Goal: Task Accomplishment & Management: Use online tool/utility

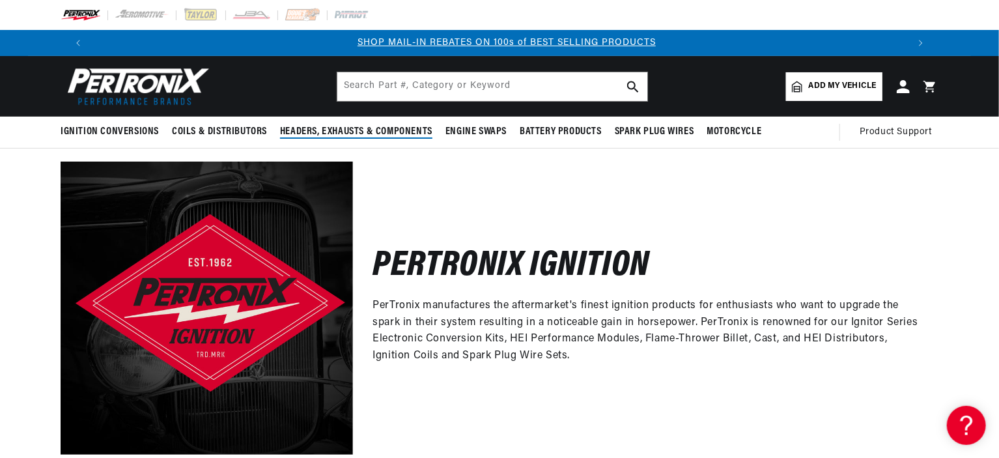
scroll to position [0, 813]
click at [846, 21] on div at bounding box center [499, 15] width 943 height 30
click at [831, 89] on span "Add my vehicle" at bounding box center [843, 86] width 68 height 12
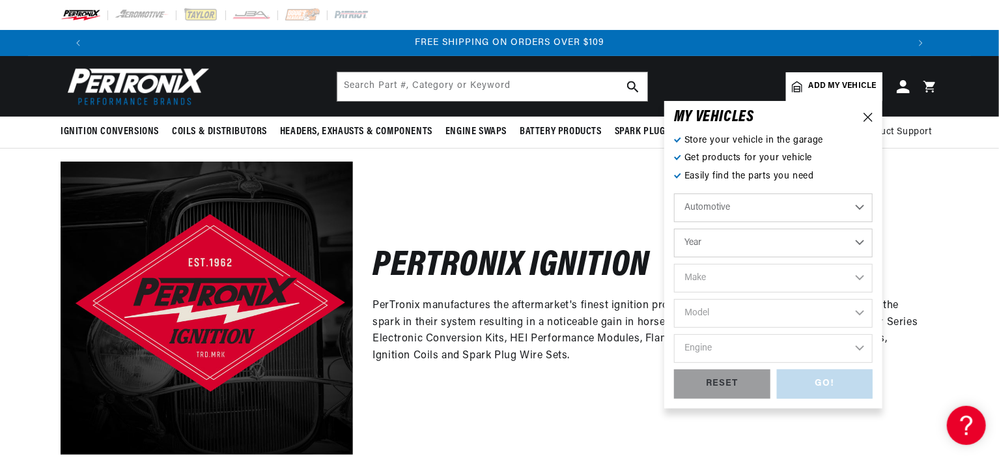
scroll to position [0, 1626]
click at [745, 244] on select "Year [DATE] 2021 2020 2019 2018 2017 2016 2015 2014 2013 2012 2011 2010 2009 20…" at bounding box center [773, 243] width 199 height 29
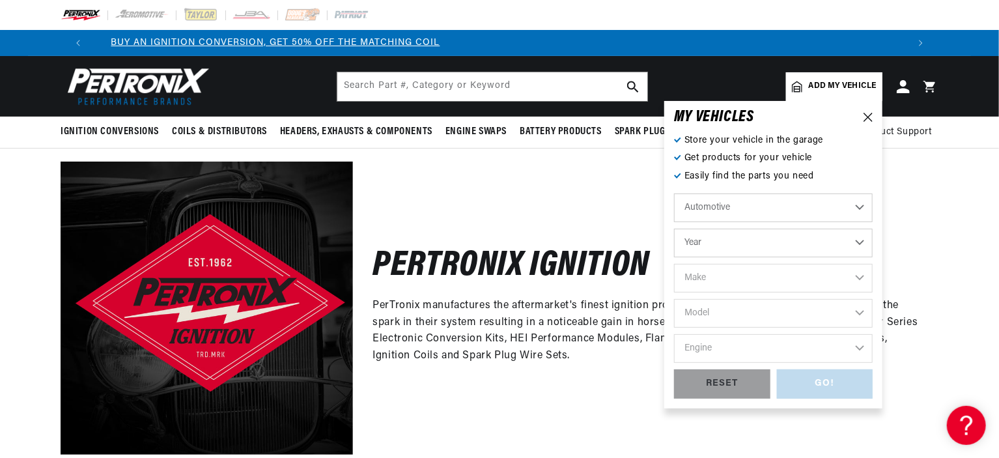
scroll to position [0, 64]
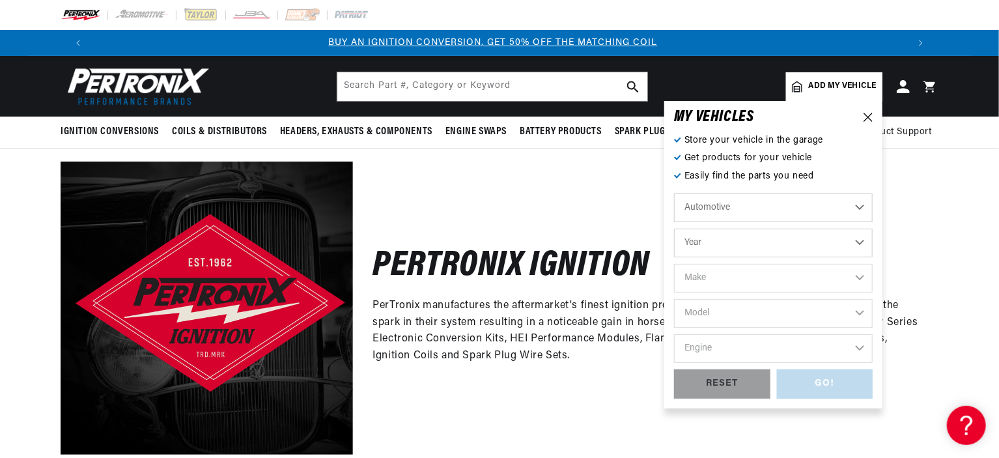
select select "1969"
click at [674, 229] on select "Year [DATE] 2021 2020 2019 2018 2017 2016 2015 2014 2013 2012 2011 2010 2009 20…" at bounding box center [773, 243] width 199 height 29
select select "1969"
click at [724, 278] on select "Make Alfa Romeo American Motors Aston [PERSON_NAME][GEOGRAPHIC_DATA] [PERSON_NA…" at bounding box center [773, 278] width 199 height 29
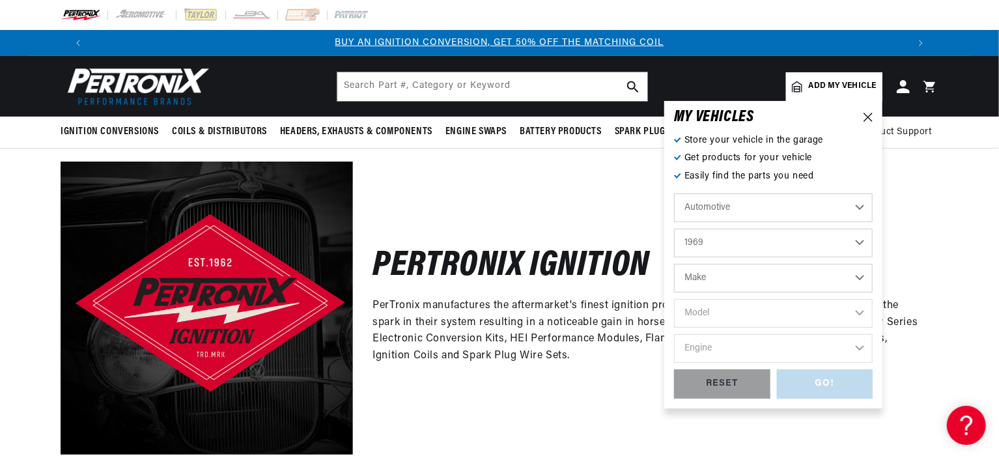
select select "Ford"
click at [674, 264] on select "Make Alfa Romeo American Motors Aston [PERSON_NAME][GEOGRAPHIC_DATA] [PERSON_NA…" at bounding box center [773, 278] width 199 height 29
select select "Ford"
click at [722, 313] on select "Model Bronco Country Sedan Country Squire Custom Custom 500 E-100 Econoline E-2…" at bounding box center [773, 313] width 199 height 29
select select "Mustang"
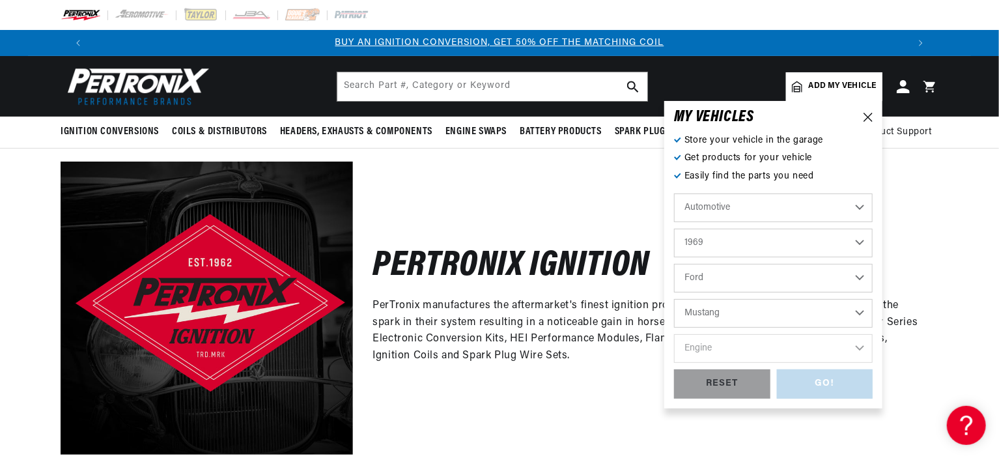
click at [674, 299] on select "Model Bronco Country Sedan Country Squire Custom Custom 500 E-100 Econoline E-2…" at bounding box center [773, 313] width 199 height 29
select select "Mustang"
click at [714, 333] on div "Automotive Agricultural Industrial Marine Motorcycle 2022 2021 2020 2019 2018 2…" at bounding box center [773, 281] width 199 height 176
click at [721, 350] on select "Engine 4.3L 200cid / 3.3L 250cid / 4.1L 289cid / 4.7L 302cid / 5.0L 351cid / 5.…" at bounding box center [773, 348] width 199 height 29
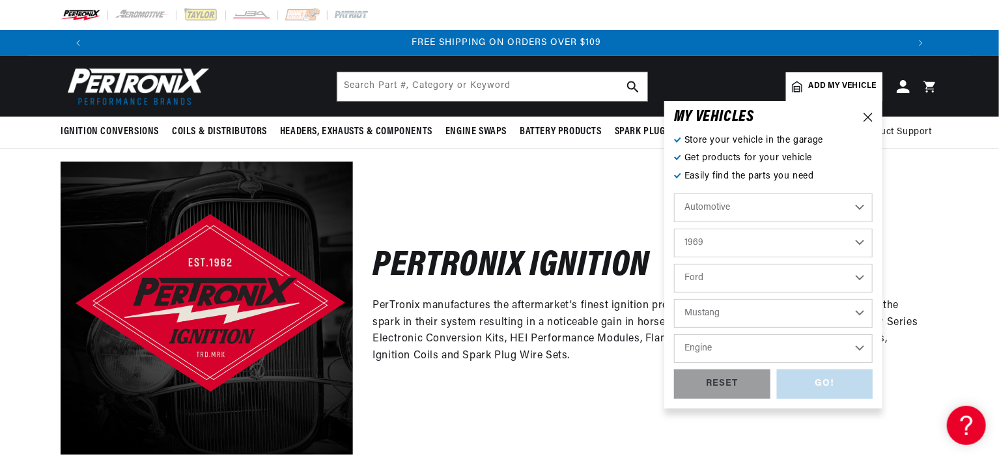
select select "289cid-4.7L"
click at [674, 334] on select "Engine 4.3L 200cid / 3.3L 250cid / 4.1L 289cid / 4.7L 302cid / 5.0L 351cid / 5.…" at bounding box center [773, 348] width 199 height 29
select select "289cid-4.7L"
click at [846, 385] on div "GO!" at bounding box center [825, 383] width 96 height 29
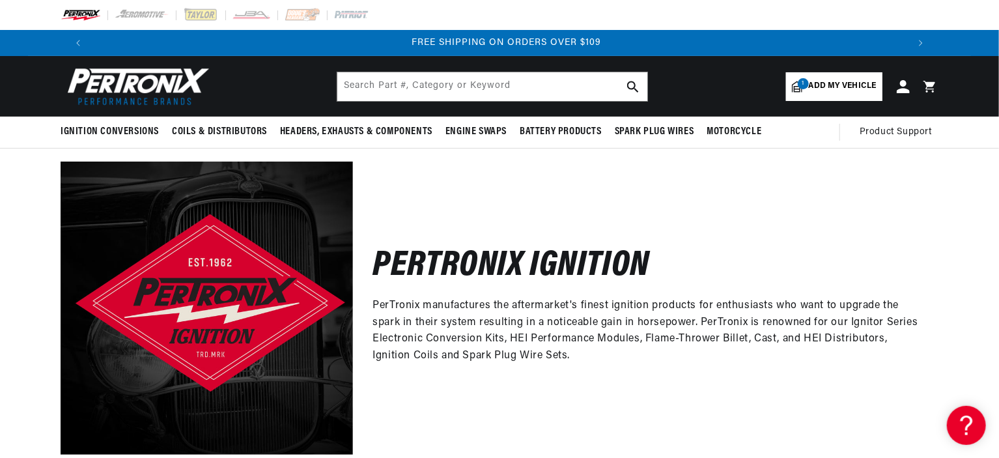
scroll to position [0, 1099]
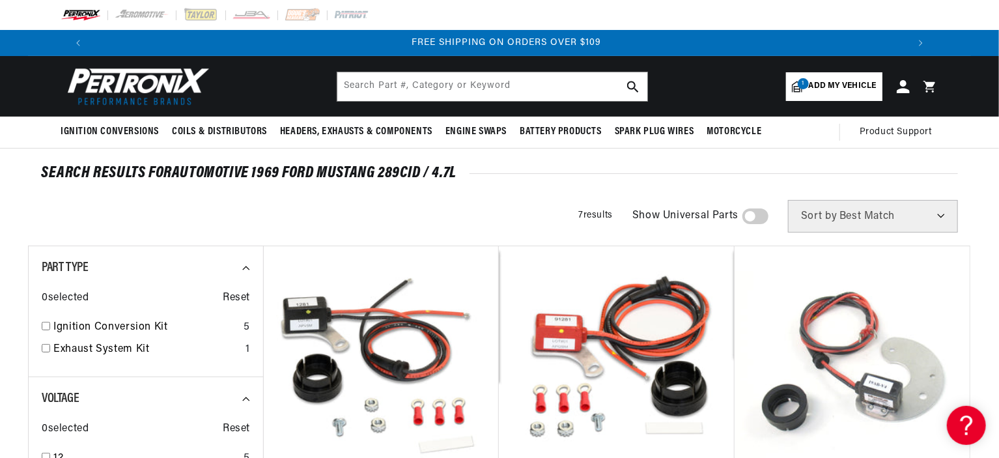
click at [823, 92] on link "1 Add my vehicle" at bounding box center [834, 86] width 96 height 29
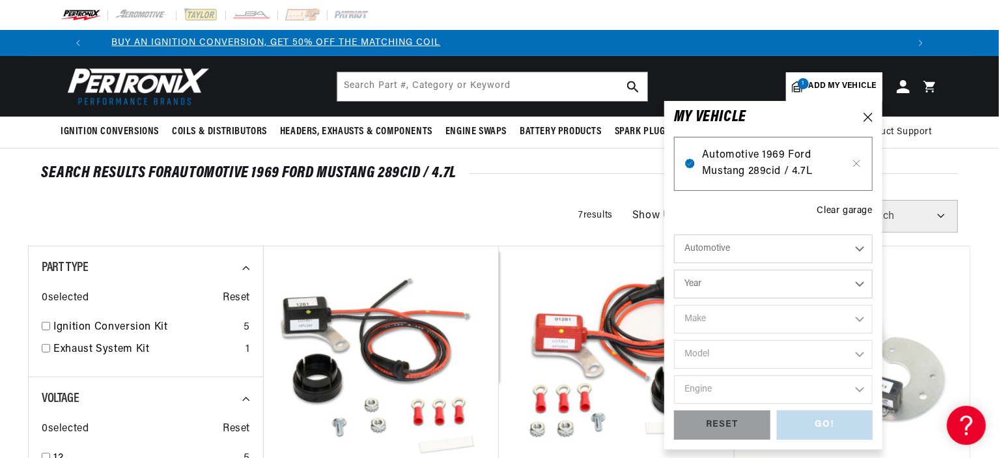
click at [747, 170] on span "Automotive 1969 Ford Mustang 289cid / 4.7L" at bounding box center [773, 163] width 143 height 33
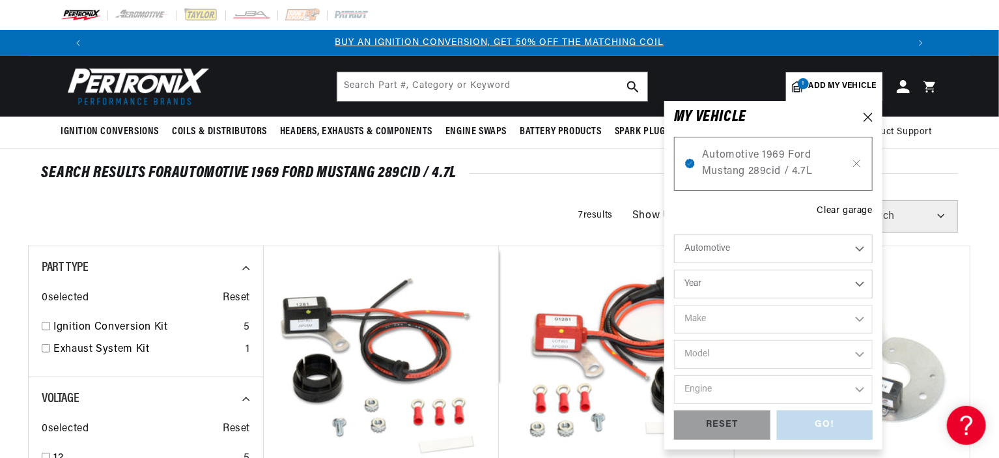
click at [844, 90] on span "Add my vehicle" at bounding box center [843, 86] width 68 height 12
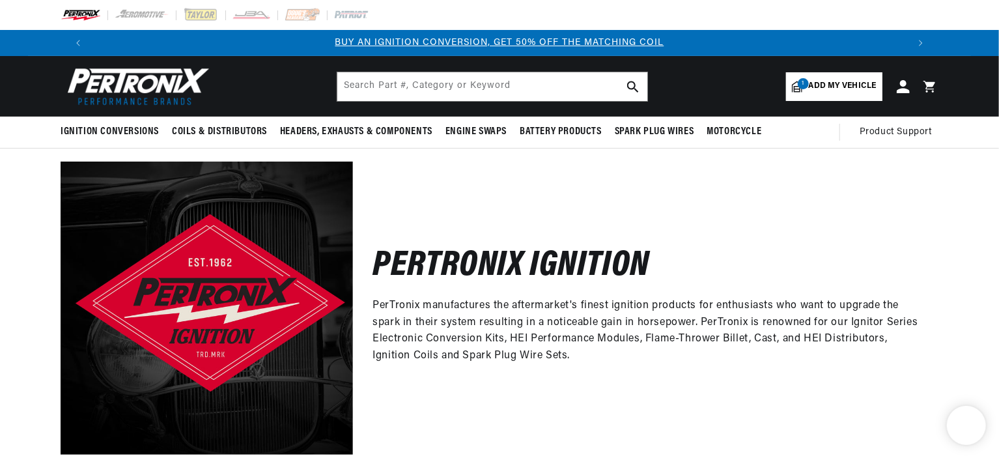
click at [828, 82] on span "Add my vehicle" at bounding box center [843, 86] width 68 height 12
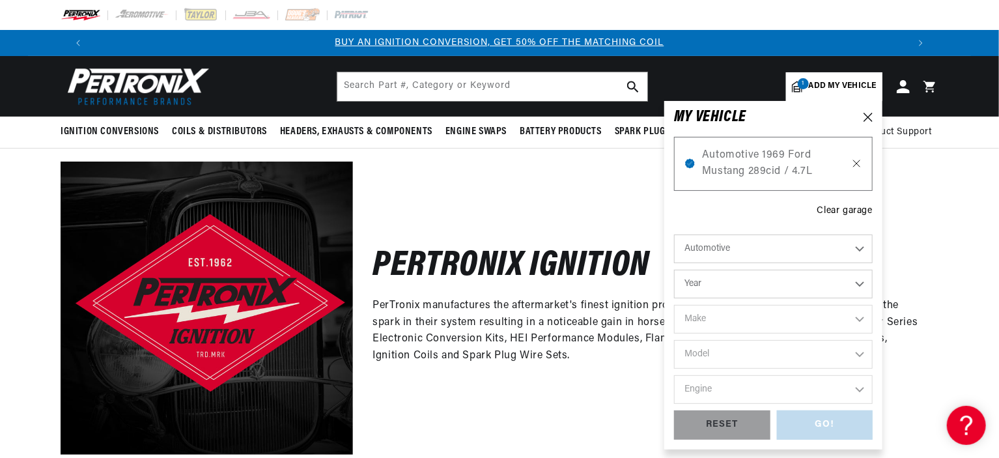
click at [856, 163] on icon at bounding box center [857, 163] width 7 height 7
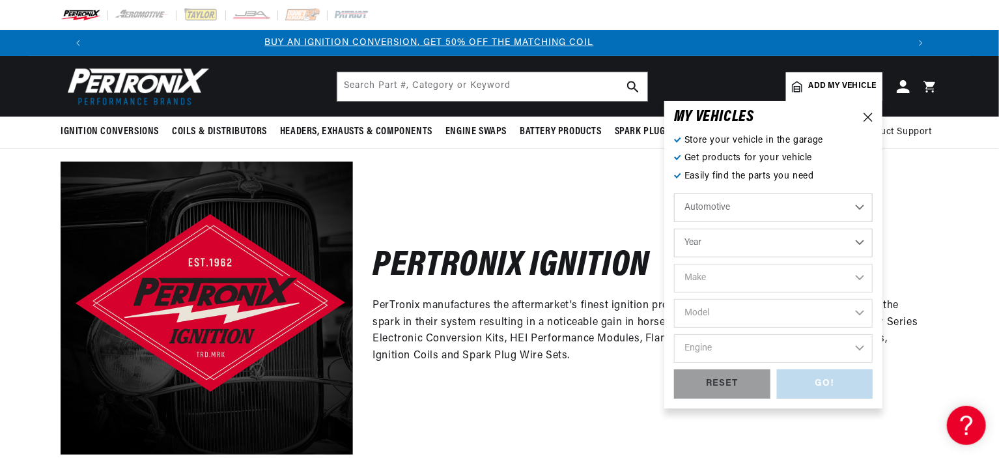
click at [753, 244] on select "Year [DATE] 2021 2020 2019 2018 2017 2016 2015 2014 2013 2012 2011 2010 2009 20…" at bounding box center [773, 243] width 199 height 29
select select "1969"
click at [674, 229] on select "Year [DATE] 2021 2020 2019 2018 2017 2016 2015 2014 2013 2012 2011 2010 2009 20…" at bounding box center [773, 243] width 199 height 29
select select "1969"
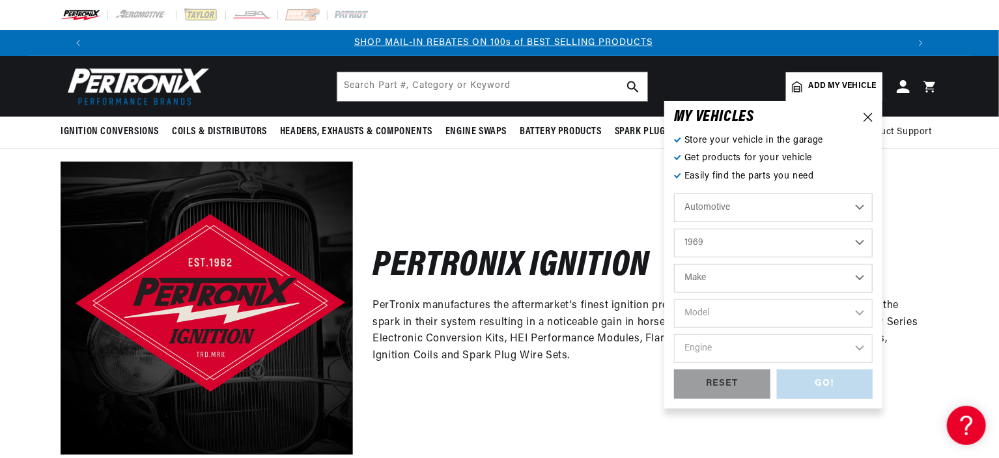
click at [737, 275] on select "Make Alfa Romeo American Motors Aston [PERSON_NAME][GEOGRAPHIC_DATA] [PERSON_NA…" at bounding box center [773, 278] width 199 height 29
select select "Ford"
click at [674, 264] on select "Make Alfa Romeo American Motors Aston [PERSON_NAME][GEOGRAPHIC_DATA] [PERSON_NA…" at bounding box center [773, 278] width 199 height 29
select select "Ford"
click at [724, 307] on select "Model Bronco Country Sedan Country Squire Custom Custom 500 E-100 Econoline E-2…" at bounding box center [773, 313] width 199 height 29
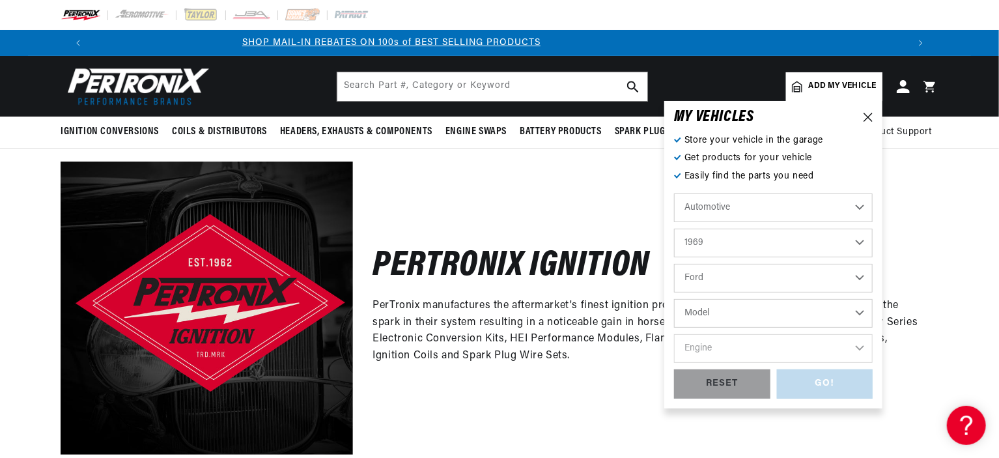
select select "Mustang"
click at [674, 299] on select "Model Bronco Country Sedan Country Squire Custom Custom 500 E-100 Econoline E-2…" at bounding box center [773, 313] width 199 height 29
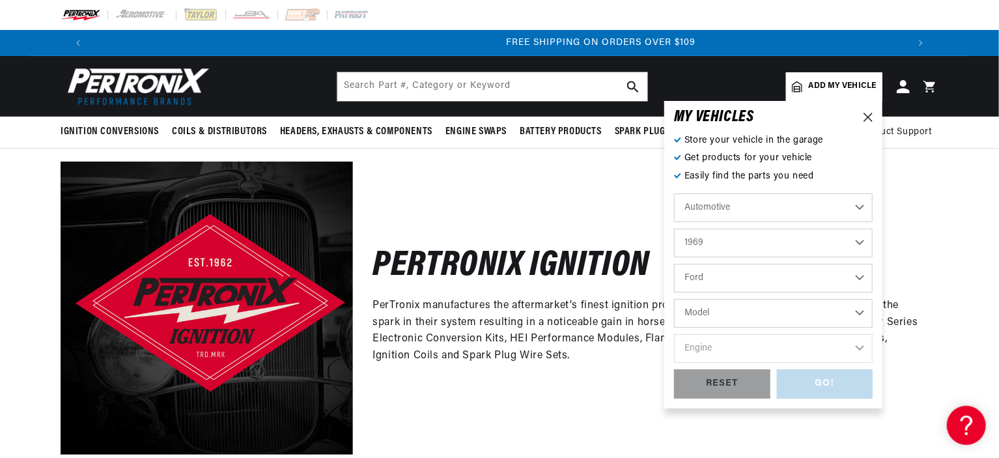
select select "Mustang"
click at [738, 314] on select "Bronco Country Sedan Country Squire Custom Custom 500 E-100 Econoline E-200 Eco…" at bounding box center [773, 313] width 199 height 29
click at [725, 316] on select "Bronco Country Sedan Country Squire Custom Custom 500 E-100 Econoline E-200 Eco…" at bounding box center [773, 313] width 199 height 29
click at [722, 354] on select "Engine 4.3L 200cid / 3.3L 250cid / 4.1L 289cid / 4.7L 302cid / 5.0L 351cid / 5.…" at bounding box center [773, 348] width 199 height 29
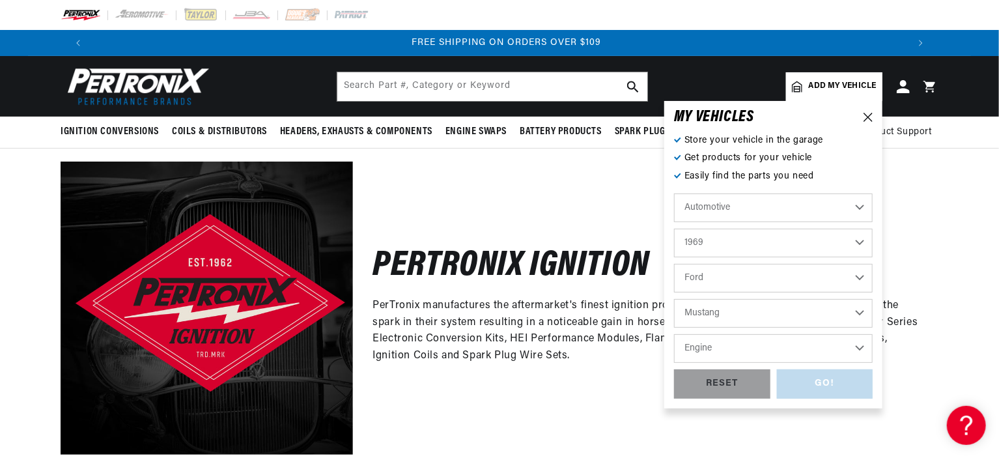
select select "351W"
click at [674, 334] on select "Engine 4.3L 200cid / 3.3L 250cid / 4.1L 289cid / 4.7L 302cid / 5.0L 351cid / 5.…" at bounding box center [773, 348] width 199 height 29
select select "351W"
click at [820, 382] on div "GO!" at bounding box center [825, 383] width 96 height 29
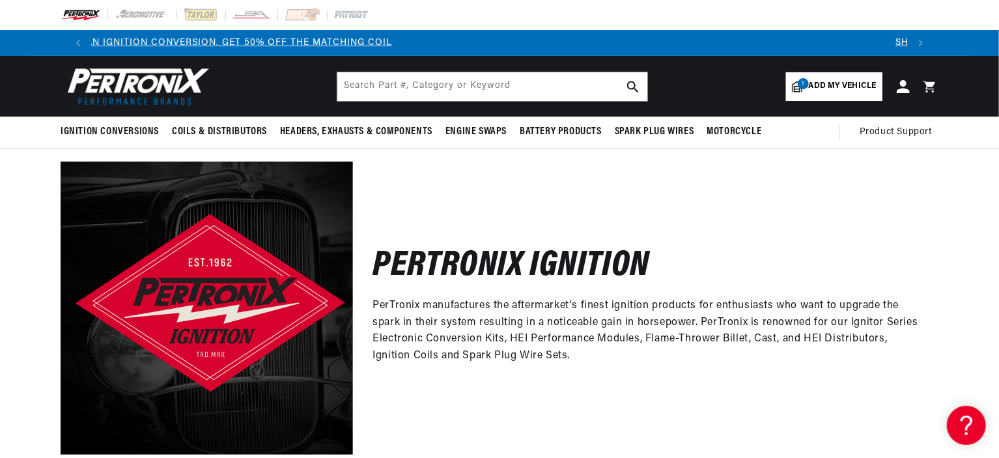
scroll to position [0, 133]
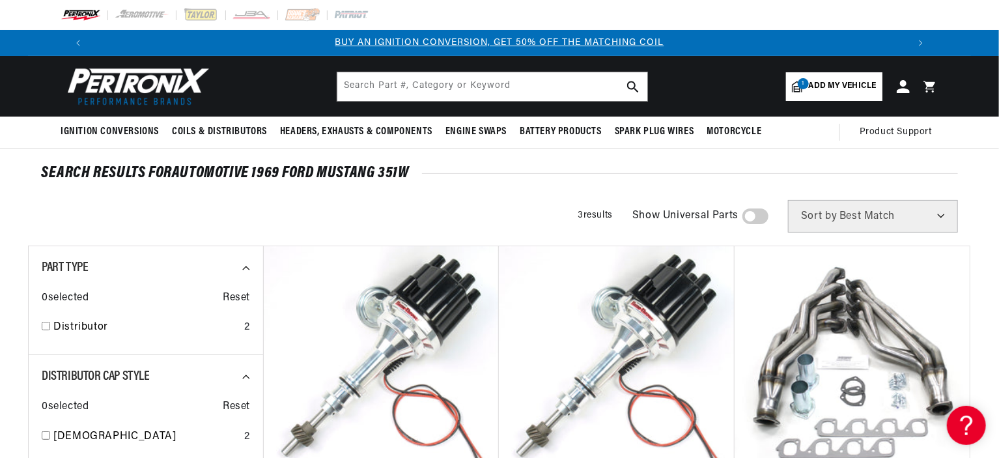
click at [854, 78] on link "1 Add my vehicle" at bounding box center [834, 86] width 96 height 29
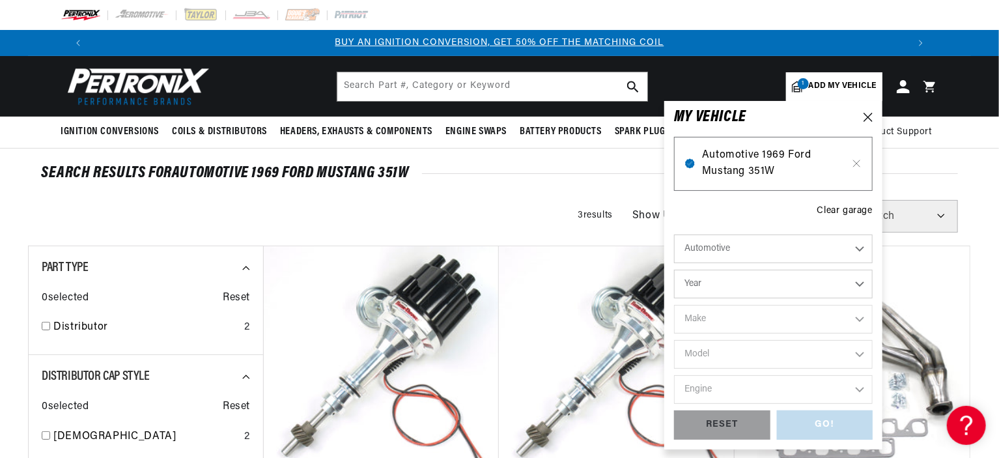
click at [775, 159] on span "Automotive 1969 Ford Mustang 351W" at bounding box center [773, 163] width 143 height 33
click at [829, 85] on span "Add my vehicle" at bounding box center [843, 86] width 68 height 12
click at [856, 165] on icon at bounding box center [856, 163] width 11 height 10
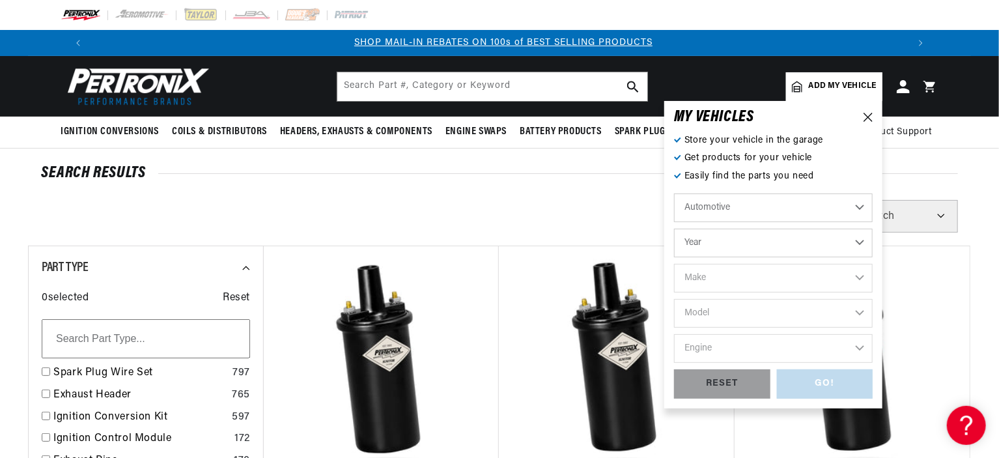
click at [724, 249] on select "Year [DATE] 2021 2020 2019 2018 2017 2016 2015 2014 2013 2012 2011 2010 2009 20…" at bounding box center [773, 243] width 199 height 29
select select "1969"
click at [674, 229] on select "Year [DATE] 2021 2020 2019 2018 2017 2016 2015 2014 2013 2012 2011 2010 2009 20…" at bounding box center [773, 243] width 199 height 29
select select "1969"
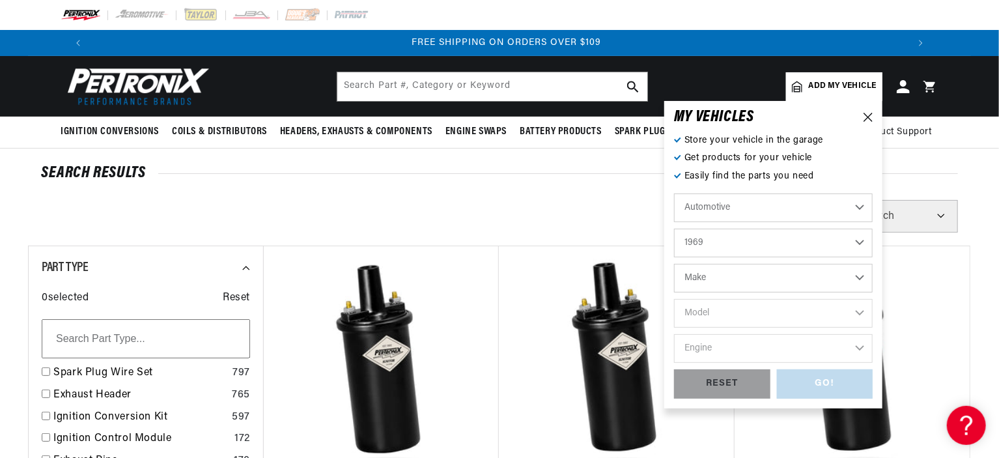
click at [710, 278] on select "Make Alfa Romeo American Motors Aston [PERSON_NAME][GEOGRAPHIC_DATA] [PERSON_NA…" at bounding box center [773, 278] width 199 height 29
select select "Ford"
click at [674, 264] on select "Make Alfa Romeo American Motors Aston [PERSON_NAME][GEOGRAPHIC_DATA] [PERSON_NA…" at bounding box center [773, 278] width 199 height 29
select select "Ford"
click at [714, 312] on select "Model Bronco Country Sedan Country Squire Custom Custom 500 E-100 Econoline E-2…" at bounding box center [773, 313] width 199 height 29
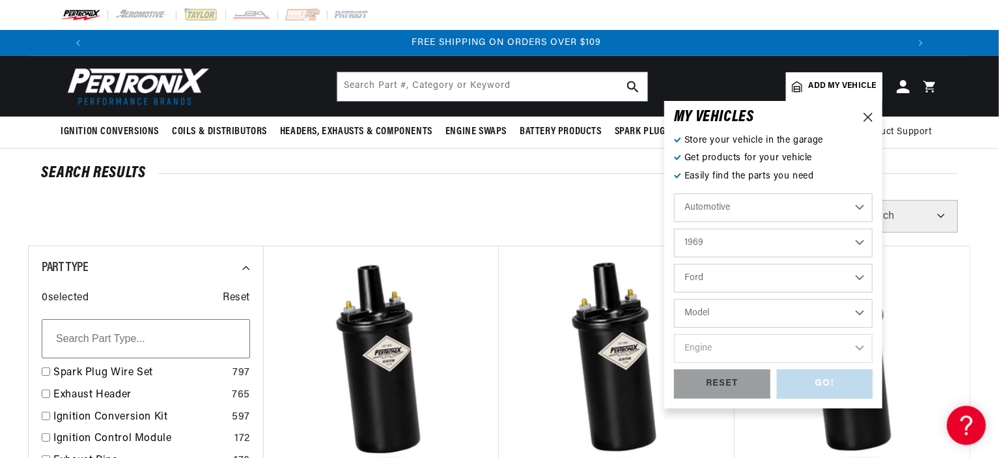
select select "Mustang"
click at [674, 299] on select "Model Bronco Country Sedan Country Squire Custom Custom 500 E-100 Econoline E-2…" at bounding box center [773, 313] width 199 height 29
select select "Mustang"
click at [719, 350] on select "Engine 4.3L 200cid / 3.3L 250cid / 4.1L 289cid / 4.7L 302cid / 5.0L 351cid / 5.…" at bounding box center [773, 348] width 199 height 29
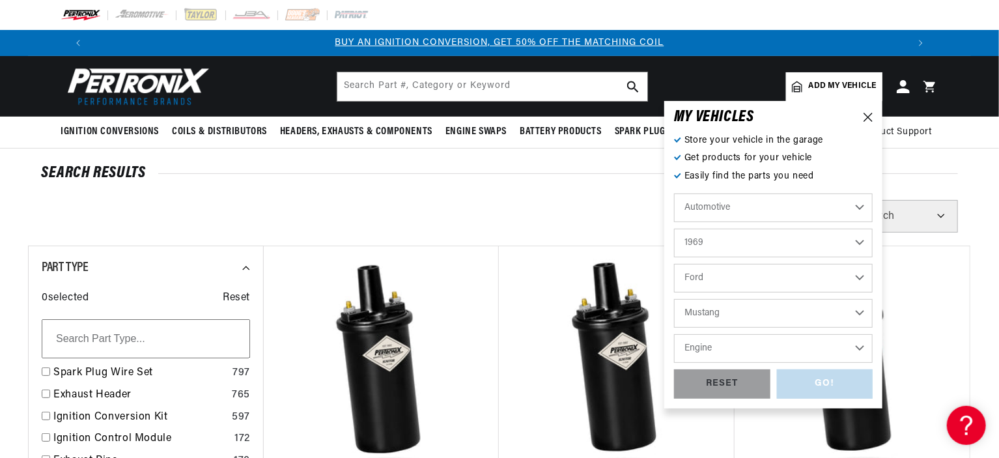
select select "351cid-5.8L"
click at [674, 334] on select "Engine 4.3L 200cid / 3.3L 250cid / 4.1L 289cid / 4.7L 302cid / 5.0L 351cid / 5.…" at bounding box center [773, 348] width 199 height 29
select select "351cid-5.8L"
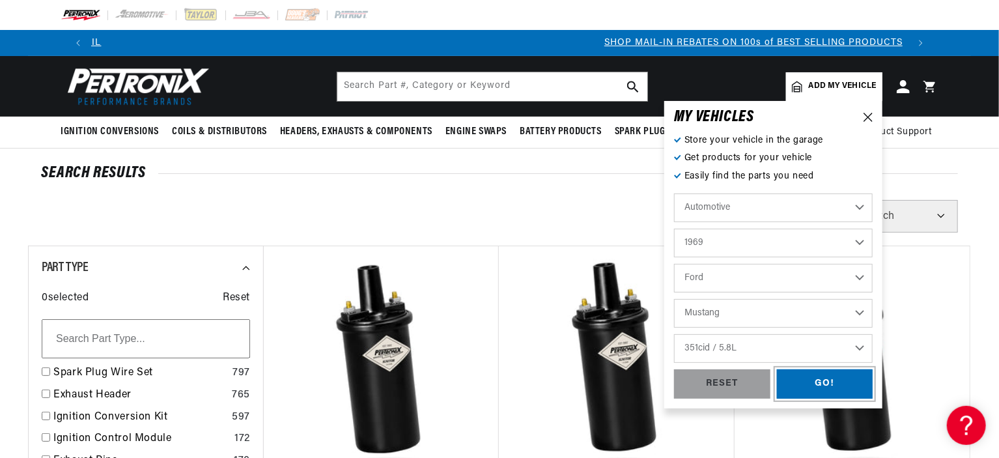
click at [841, 391] on div "GO!" at bounding box center [825, 383] width 96 height 29
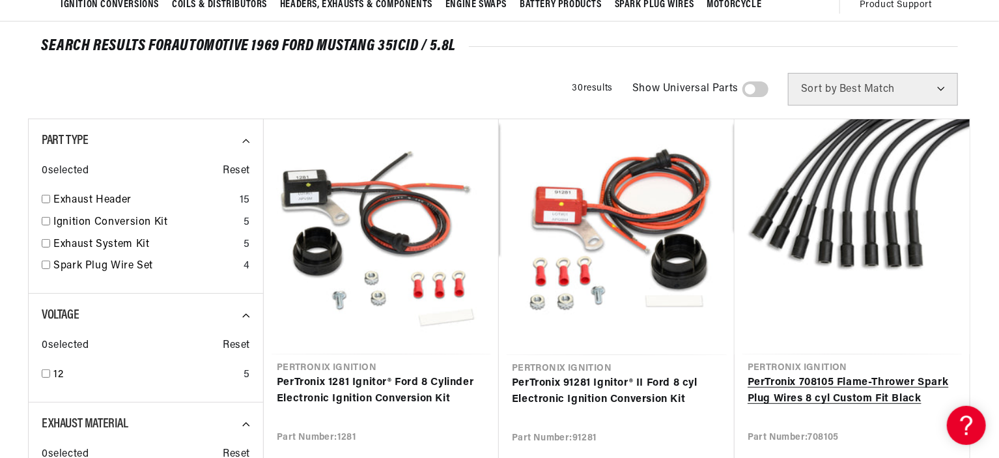
scroll to position [130, 0]
